Goal: Task Accomplishment & Management: Use online tool/utility

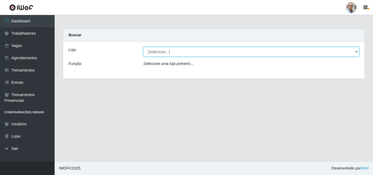
click at [181, 50] on select "[Selecione...] Mar Vermelho - Loja 04" at bounding box center [251, 52] width 216 height 10
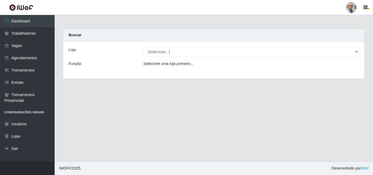
click at [157, 75] on div "Loja [Selecione...] Mar Vermelho - Loja 04 Função Selecione uma loja primeiro..." at bounding box center [213, 59] width 301 height 37
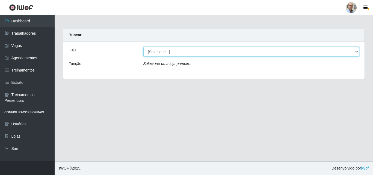
drag, startPoint x: 161, startPoint y: 52, endPoint x: 160, endPoint y: 56, distance: 4.0
click at [161, 52] on select "[Selecione...] Mar Vermelho - Loja 04" at bounding box center [251, 52] width 216 height 10
select select "251"
click at [143, 47] on select "[Selecione...] Mar Vermelho - Loja 04" at bounding box center [251, 52] width 216 height 10
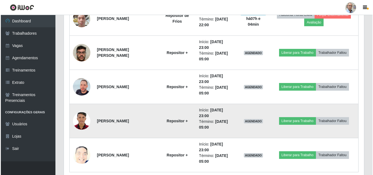
scroll to position [327, 0]
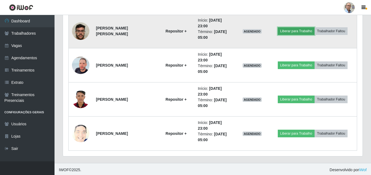
click at [292, 31] on button "Liberar para Trabalho" at bounding box center [296, 31] width 37 height 8
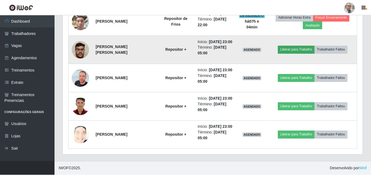
scroll to position [113, 297]
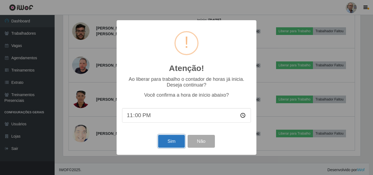
click at [169, 139] on button "Sim" at bounding box center [171, 141] width 26 height 13
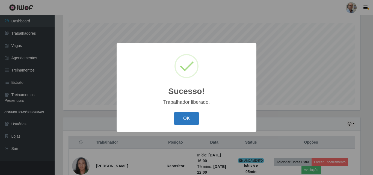
click at [183, 121] on button "OK" at bounding box center [186, 118] width 25 height 13
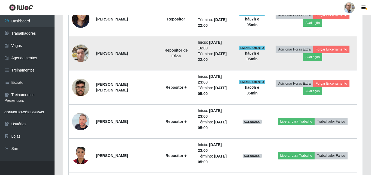
scroll to position [329, 0]
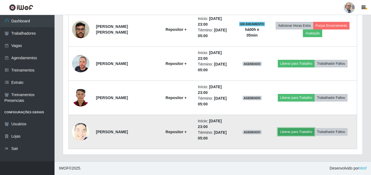
click at [294, 132] on button "Liberar para Trabalho" at bounding box center [296, 132] width 37 height 8
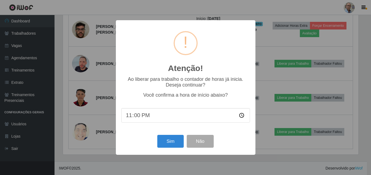
scroll to position [113, 297]
click at [165, 143] on button "Sim" at bounding box center [171, 141] width 26 height 13
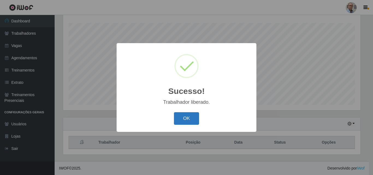
click at [187, 120] on button "OK" at bounding box center [186, 118] width 25 height 13
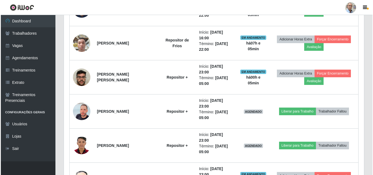
scroll to position [329, 0]
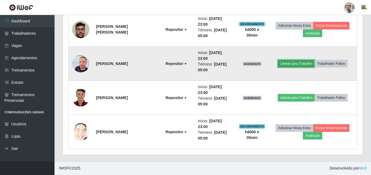
click at [293, 63] on button "Liberar para Trabalho" at bounding box center [296, 64] width 37 height 8
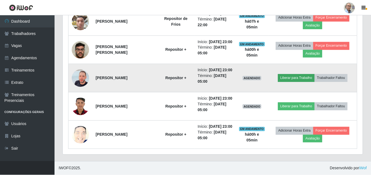
scroll to position [113, 297]
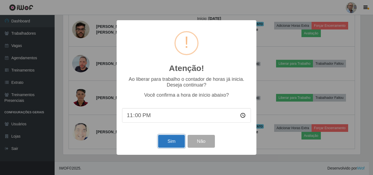
click at [169, 139] on button "Sim" at bounding box center [171, 141] width 26 height 13
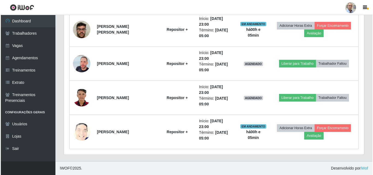
scroll to position [0, 0]
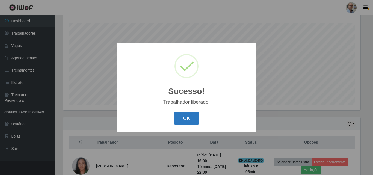
click at [189, 121] on button "OK" at bounding box center [186, 118] width 25 height 13
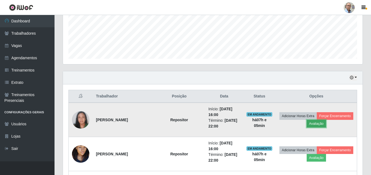
click at [326, 124] on button "Avaliação" at bounding box center [316, 124] width 19 height 8
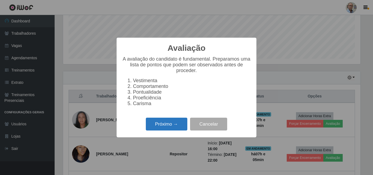
click at [173, 127] on button "Próximo →" at bounding box center [166, 124] width 41 height 13
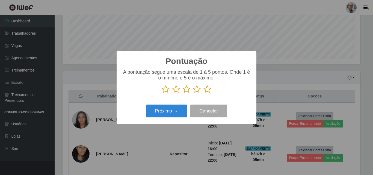
click at [207, 90] on icon at bounding box center [207, 89] width 8 height 8
click at [203, 93] on input "radio" at bounding box center [203, 93] width 0 height 0
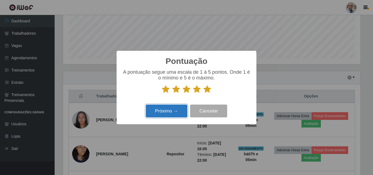
click at [164, 107] on button "Próximo →" at bounding box center [166, 110] width 41 height 13
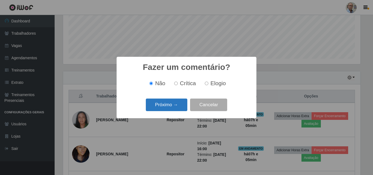
click at [162, 107] on button "Próximo →" at bounding box center [166, 104] width 41 height 13
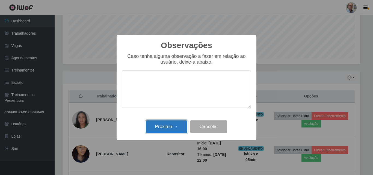
click at [163, 125] on button "Próximo →" at bounding box center [166, 126] width 41 height 13
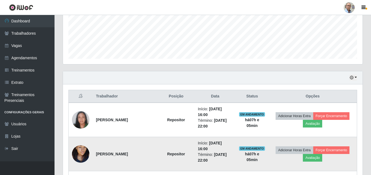
click at [313, 162] on td "Adicionar Horas Extra Forçar Encerramento Avaliação" at bounding box center [313, 154] width 89 height 34
click at [315, 157] on button "Avaliação" at bounding box center [312, 158] width 19 height 8
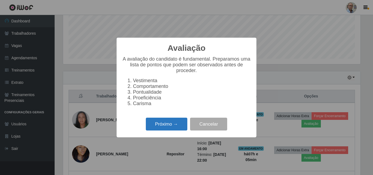
click at [159, 121] on button "Próximo →" at bounding box center [166, 124] width 41 height 13
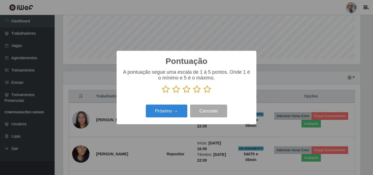
click at [210, 90] on icon at bounding box center [207, 89] width 8 height 8
click at [203, 93] on input "radio" at bounding box center [203, 93] width 0 height 0
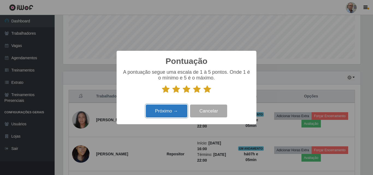
click at [168, 112] on button "Próximo →" at bounding box center [166, 110] width 41 height 13
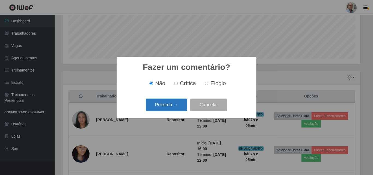
click at [164, 106] on button "Próximo →" at bounding box center [166, 104] width 41 height 13
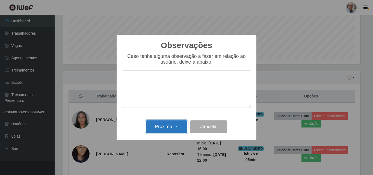
click at [164, 127] on button "Próximo →" at bounding box center [166, 126] width 41 height 13
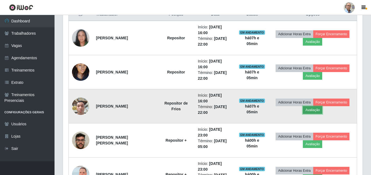
click at [318, 111] on button "Avaliação" at bounding box center [312, 110] width 19 height 8
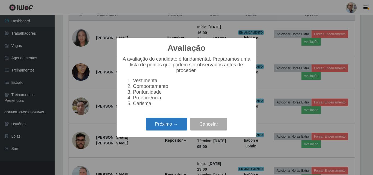
click at [163, 128] on button "Próximo →" at bounding box center [166, 124] width 41 height 13
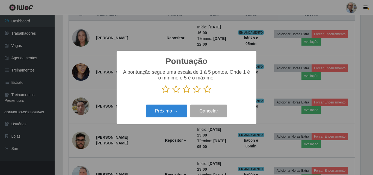
drag, startPoint x: 209, startPoint y: 89, endPoint x: 202, endPoint y: 94, distance: 8.6
click at [209, 89] on icon at bounding box center [207, 89] width 8 height 8
click at [203, 93] on input "radio" at bounding box center [203, 93] width 0 height 0
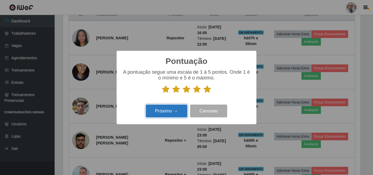
click at [172, 107] on button "Próximo →" at bounding box center [166, 110] width 41 height 13
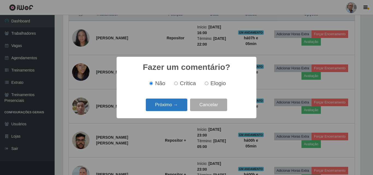
click at [164, 106] on button "Próximo →" at bounding box center [166, 104] width 41 height 13
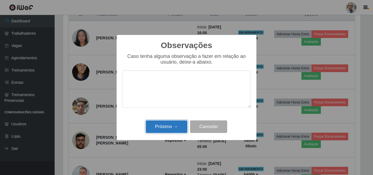
click at [166, 126] on button "Próximo →" at bounding box center [166, 126] width 41 height 13
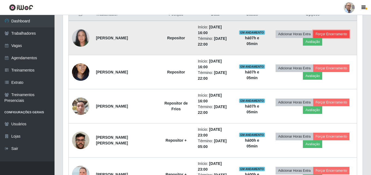
click at [339, 33] on button "Forçar Encerramento" at bounding box center [331, 34] width 37 height 8
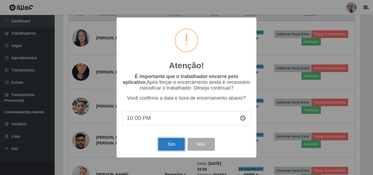
click at [169, 146] on button "Sim" at bounding box center [171, 144] width 26 height 13
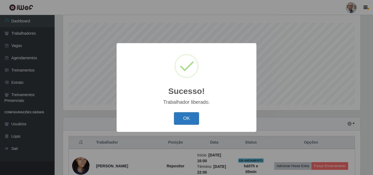
click at [188, 116] on button "OK" at bounding box center [186, 118] width 25 height 13
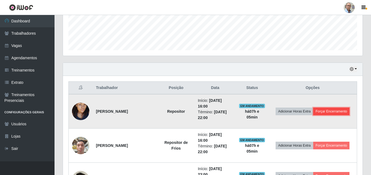
click at [338, 109] on button "Forçar Encerramento" at bounding box center [331, 111] width 37 height 8
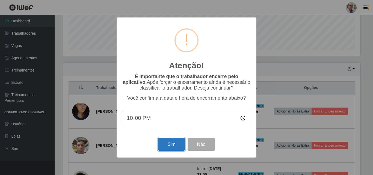
click at [175, 140] on button "Sim" at bounding box center [171, 144] width 26 height 13
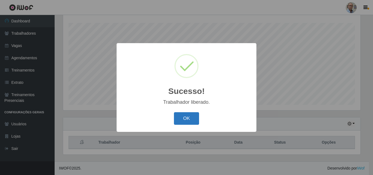
click at [188, 121] on button "OK" at bounding box center [186, 118] width 25 height 13
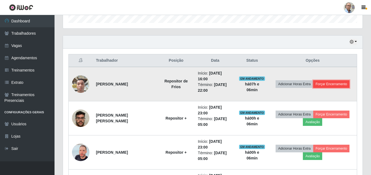
click at [331, 85] on button "Forçar Encerramento" at bounding box center [331, 84] width 37 height 8
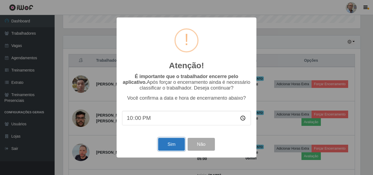
click at [171, 145] on button "Sim" at bounding box center [171, 144] width 26 height 13
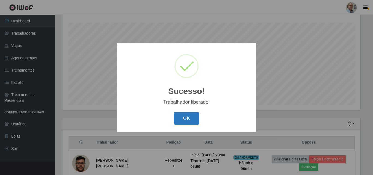
click at [184, 114] on button "OK" at bounding box center [186, 118] width 25 height 13
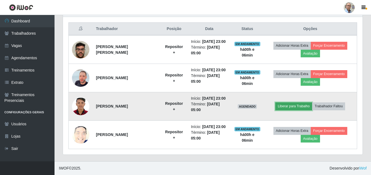
click at [288, 105] on button "Liberar para Trabalho" at bounding box center [294, 106] width 37 height 8
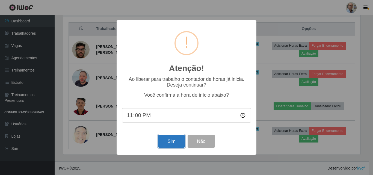
click at [167, 144] on button "Sim" at bounding box center [171, 141] width 26 height 13
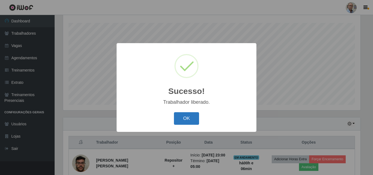
click at [191, 122] on button "OK" at bounding box center [186, 118] width 25 height 13
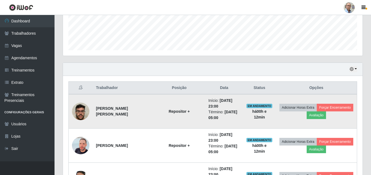
scroll to position [63, 0]
